Goal: Task Accomplishment & Management: Use online tool/utility

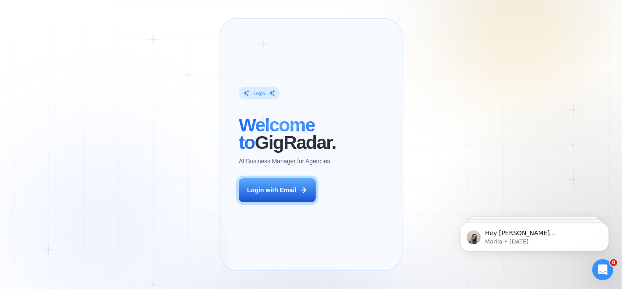
click at [271, 218] on div "Login ‍ Welcome to GigRadar. AI Business Manager for Agencies Login with Email" at bounding box center [287, 144] width 116 height 233
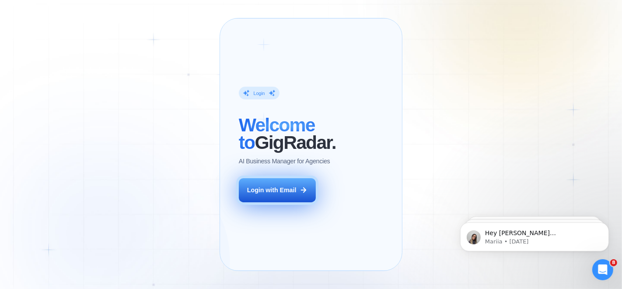
click at [276, 202] on button "Login with Email" at bounding box center [277, 190] width 77 height 24
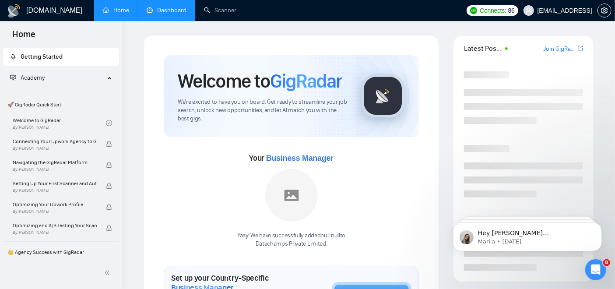
click at [156, 14] on link "Dashboard" at bounding box center [167, 10] width 40 height 7
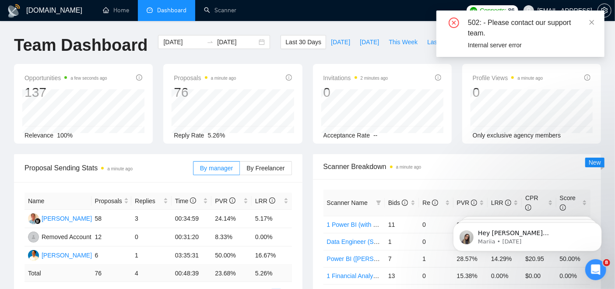
click at [593, 16] on div "502: - Please contact our support team. Internal server error" at bounding box center [520, 34] width 168 height 46
click at [590, 21] on icon "close" at bounding box center [592, 22] width 6 height 6
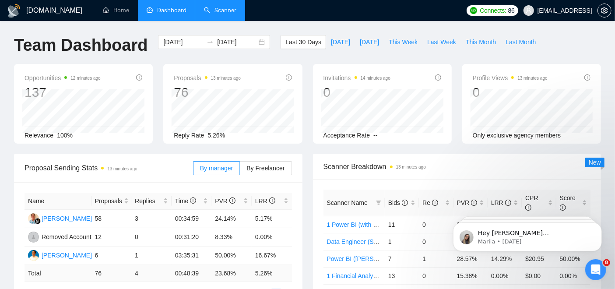
click at [216, 14] on link "Scanner" at bounding box center [220, 10] width 32 height 7
